Goal: Navigation & Orientation: Find specific page/section

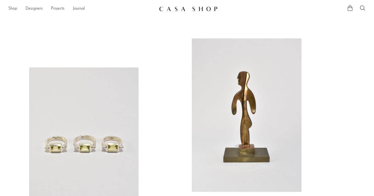
click at [12, 9] on link "Shop" at bounding box center [12, 8] width 9 height 7
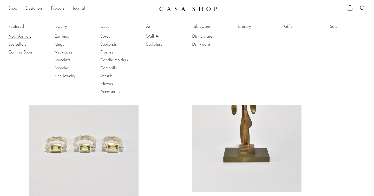
click at [22, 35] on link "New Arrivals" at bounding box center [27, 37] width 39 height 6
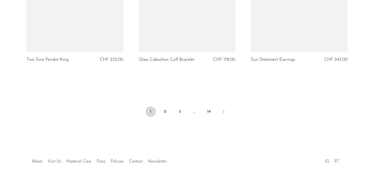
scroll to position [1889, 0]
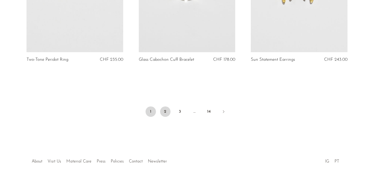
click at [161, 111] on link "2" at bounding box center [165, 112] width 10 height 10
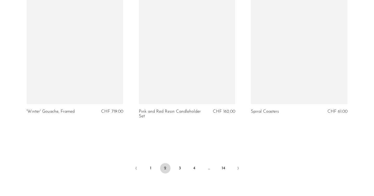
scroll to position [1834, 0]
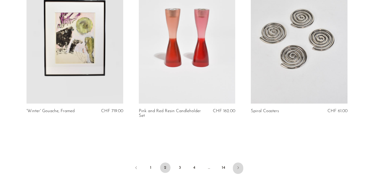
click at [238, 163] on link "Next" at bounding box center [238, 168] width 10 height 11
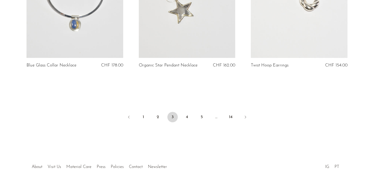
scroll to position [1879, 0]
